Goal: Information Seeking & Learning: Find specific fact

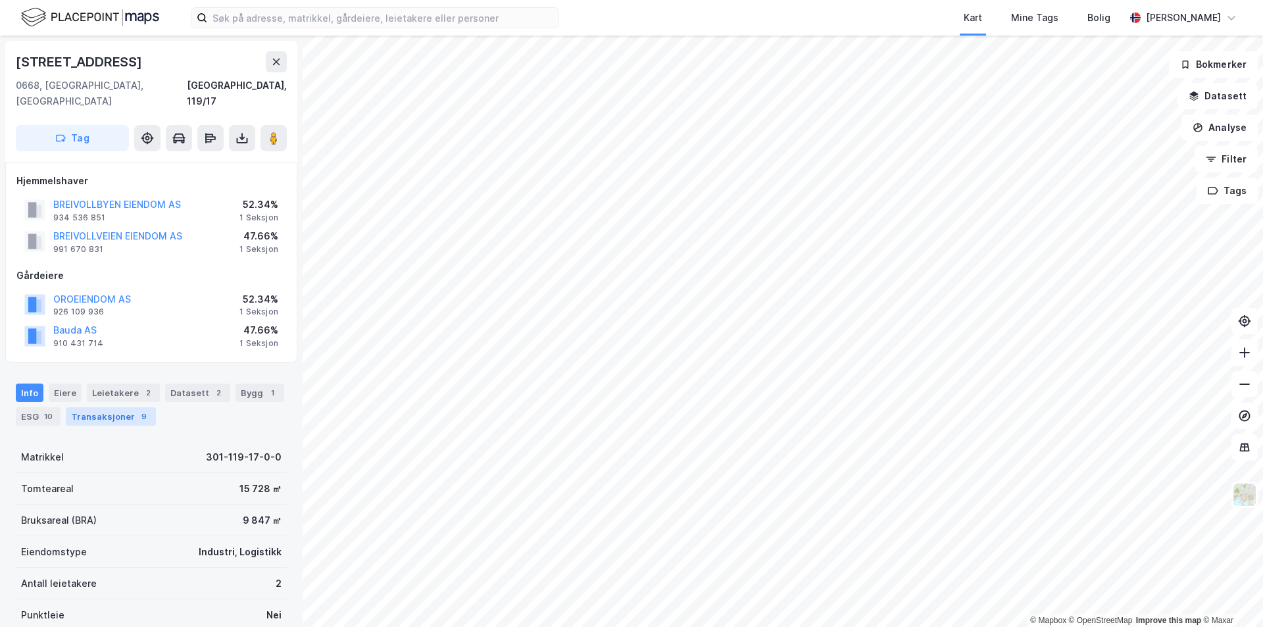
click at [106, 407] on div "Transaksjoner 9" at bounding box center [111, 416] width 90 height 18
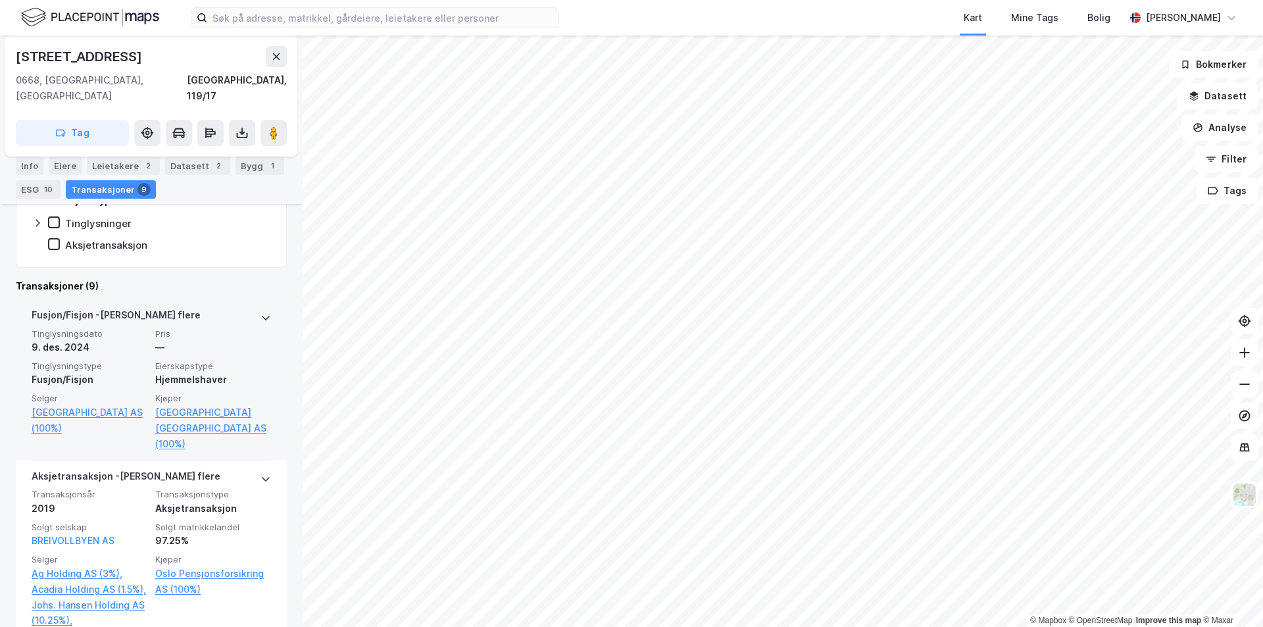
scroll to position [374, 0]
click at [195, 403] on link "[GEOGRAPHIC_DATA] [GEOGRAPHIC_DATA] AS (100%)" at bounding box center [213, 426] width 116 height 47
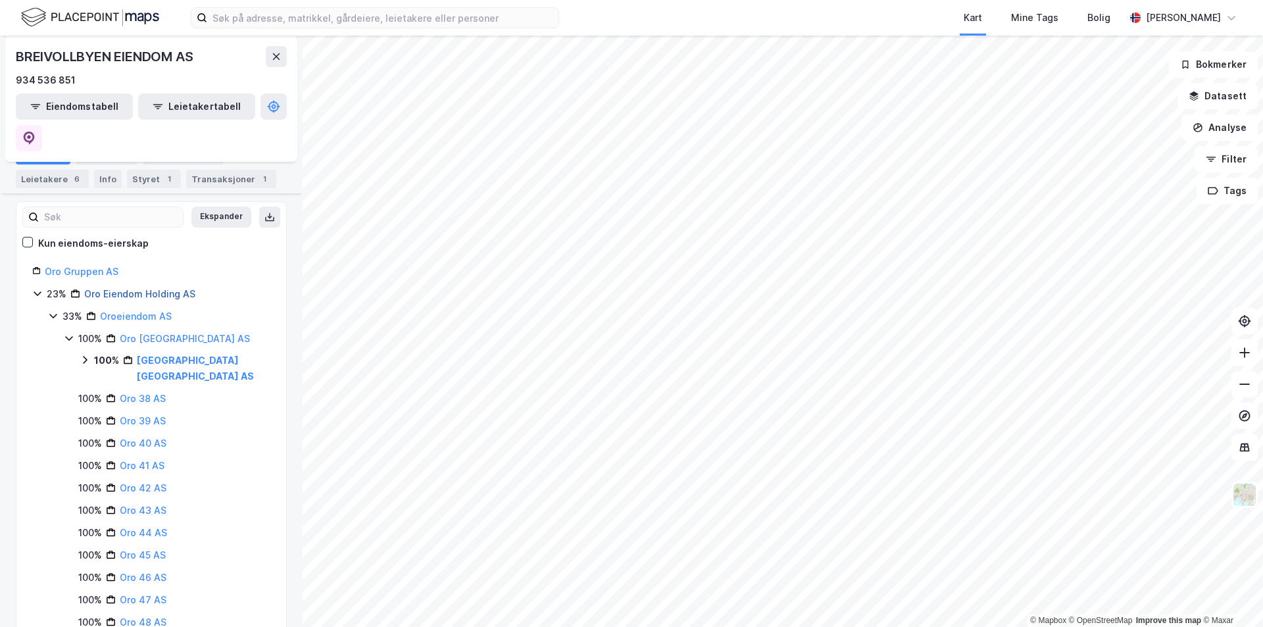
scroll to position [197, 0]
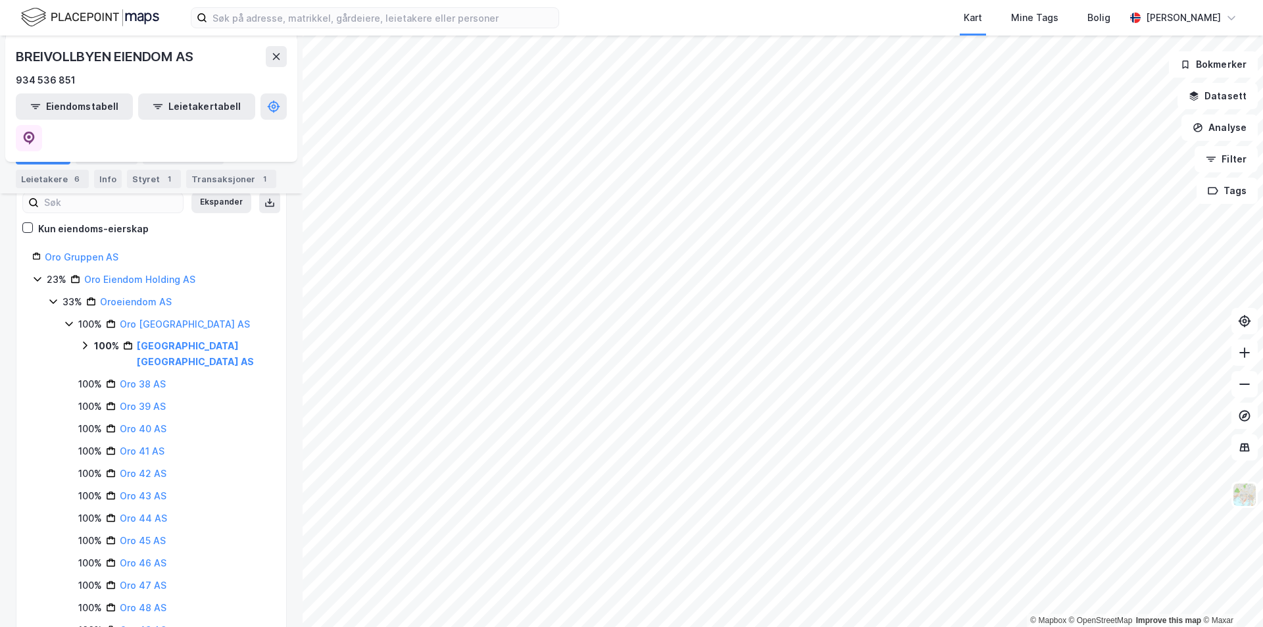
click at [86, 340] on icon at bounding box center [85, 345] width 11 height 11
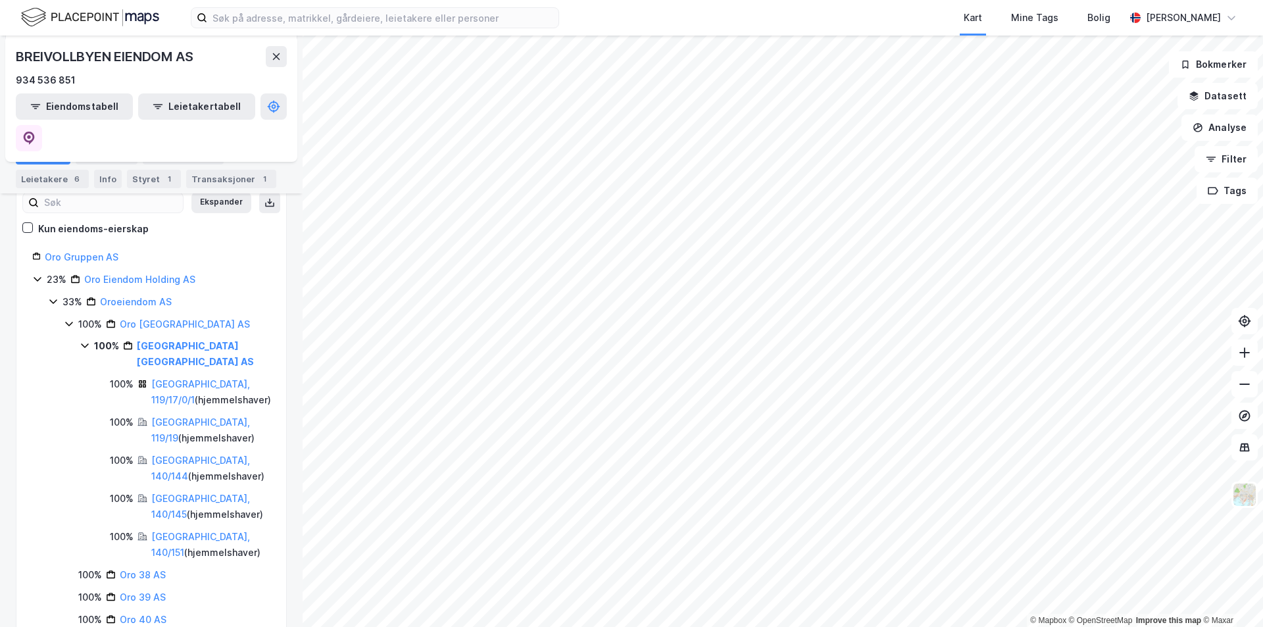
click at [86, 340] on icon at bounding box center [85, 345] width 11 height 11
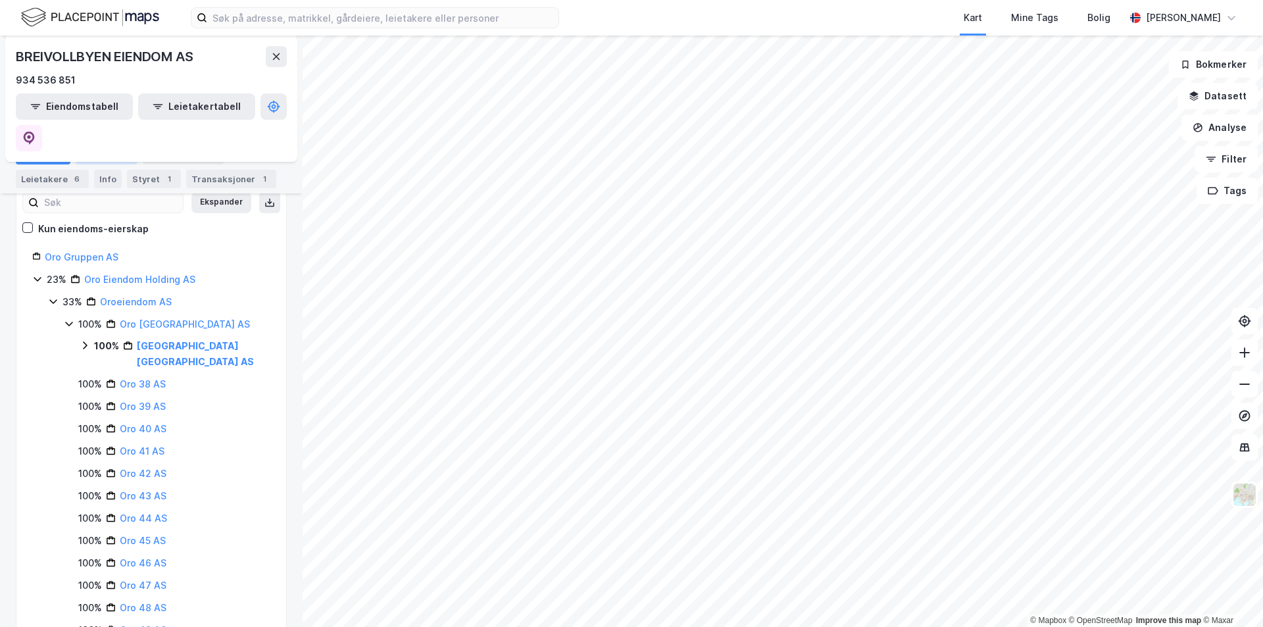
click at [116, 162] on div "Aksjonærer" at bounding box center [107, 155] width 62 height 18
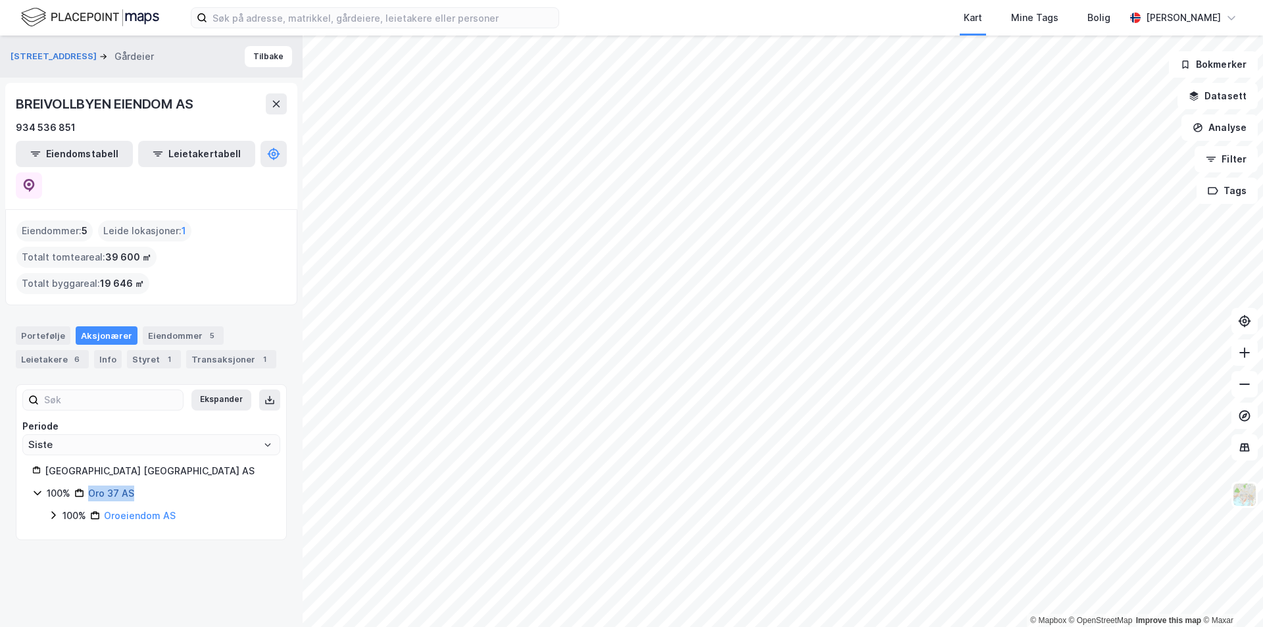
drag, startPoint x: 148, startPoint y: 462, endPoint x: 89, endPoint y: 464, distance: 59.3
click at [89, 485] on div "100% Oro 37 AS" at bounding box center [159, 493] width 224 height 16
copy link "Oro 37 AS"
